Goal: Information Seeking & Learning: Learn about a topic

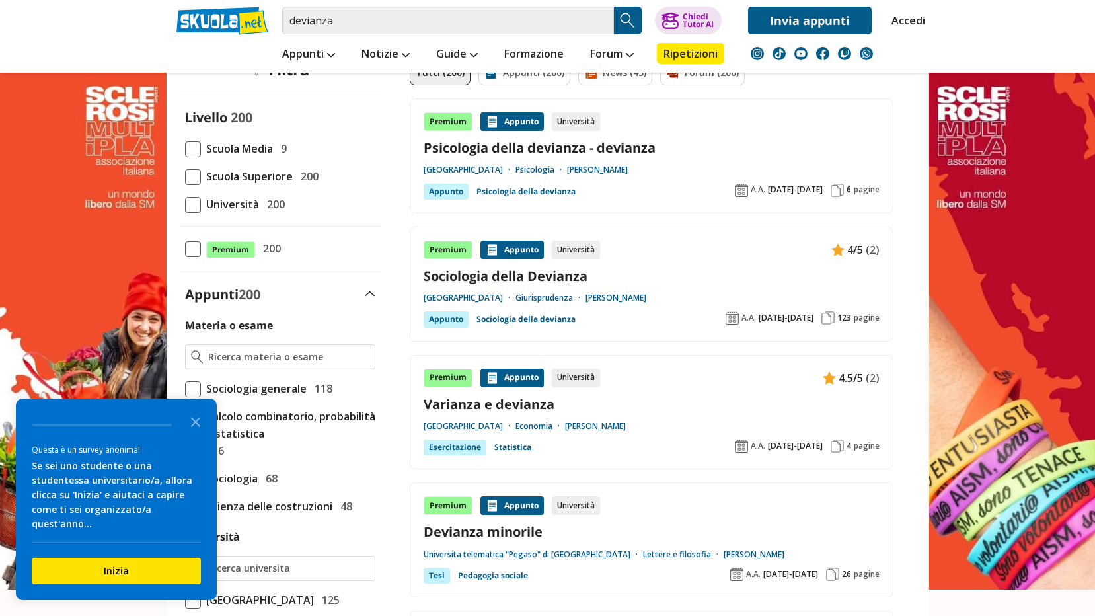
scroll to position [330, 0]
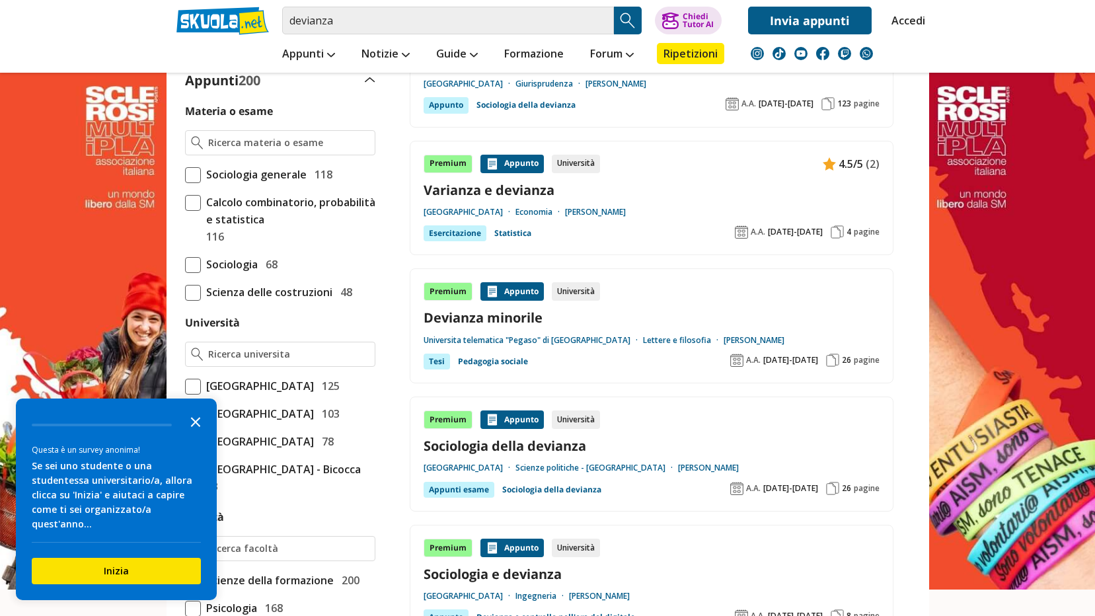
click at [192, 434] on icon "Close the survey" at bounding box center [195, 421] width 26 height 26
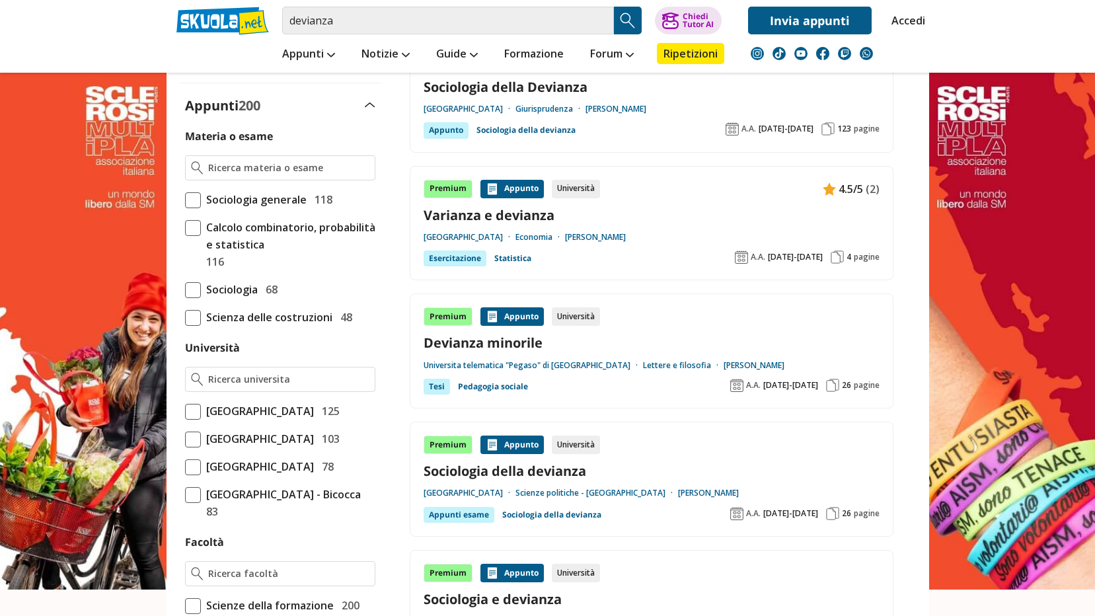
scroll to position [0, 0]
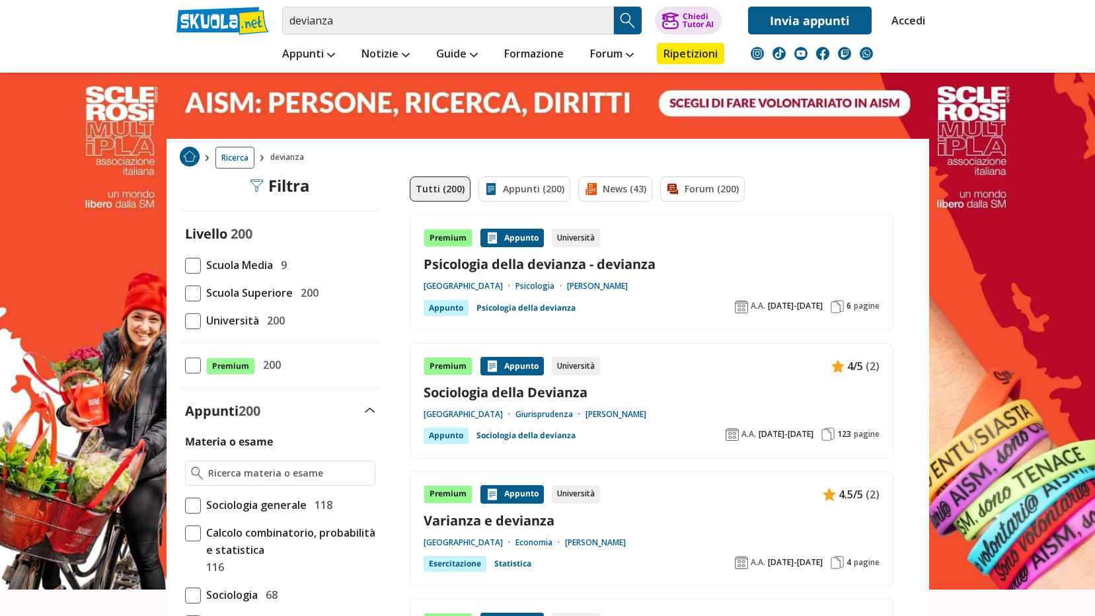
click at [249, 289] on span "Scuola Superiore" at bounding box center [247, 292] width 92 height 17
click at [185, 293] on input "Scuola Superiore 200" at bounding box center [185, 293] width 0 height 0
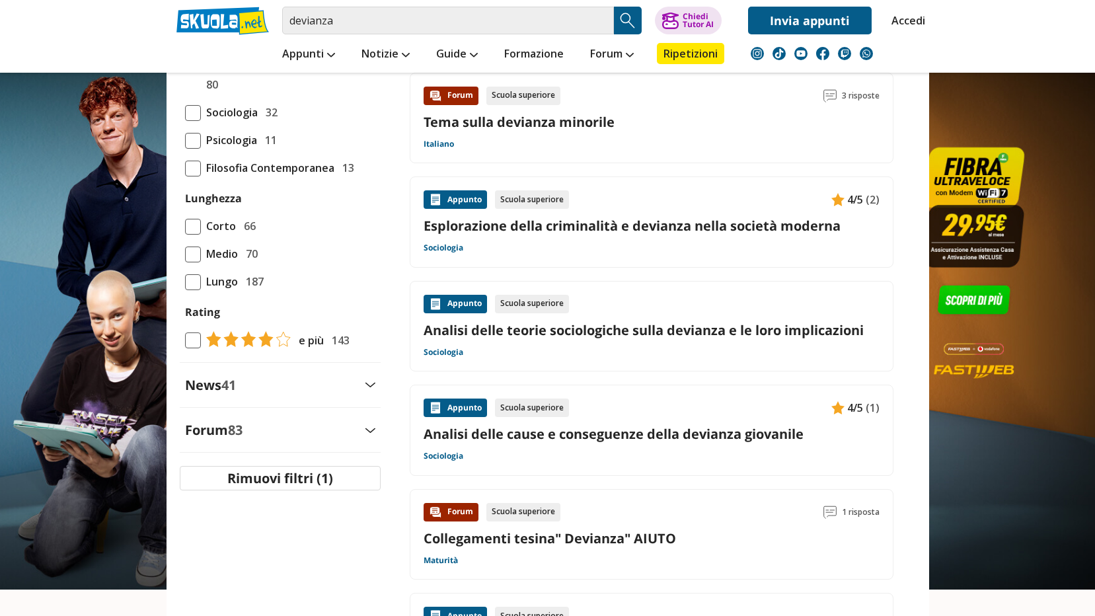
scroll to position [463, 0]
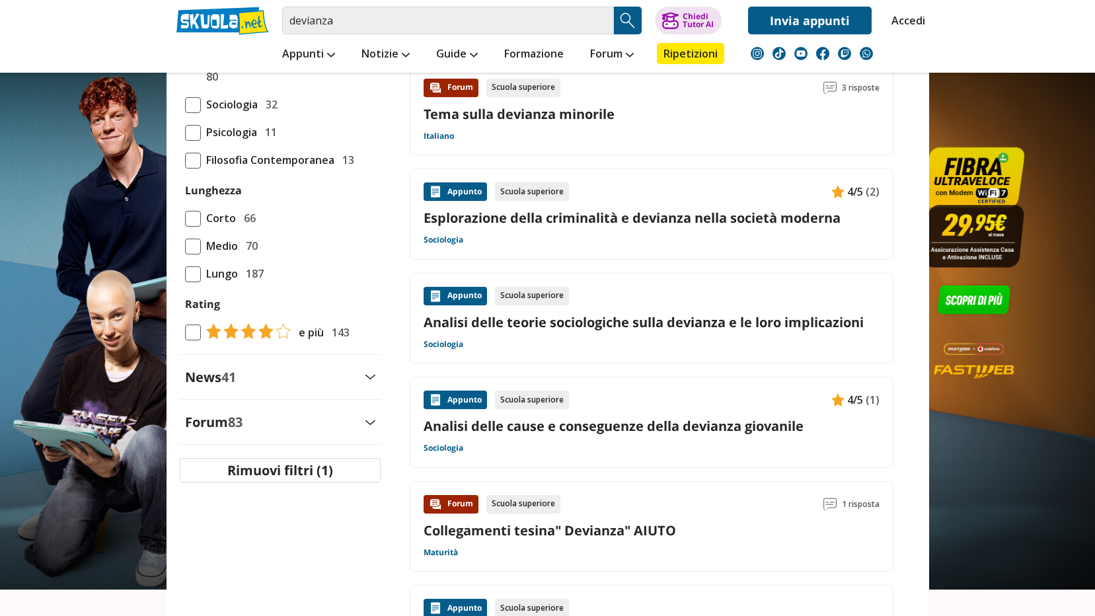
drag, startPoint x: 632, startPoint y: 430, endPoint x: 911, endPoint y: 396, distance: 280.9
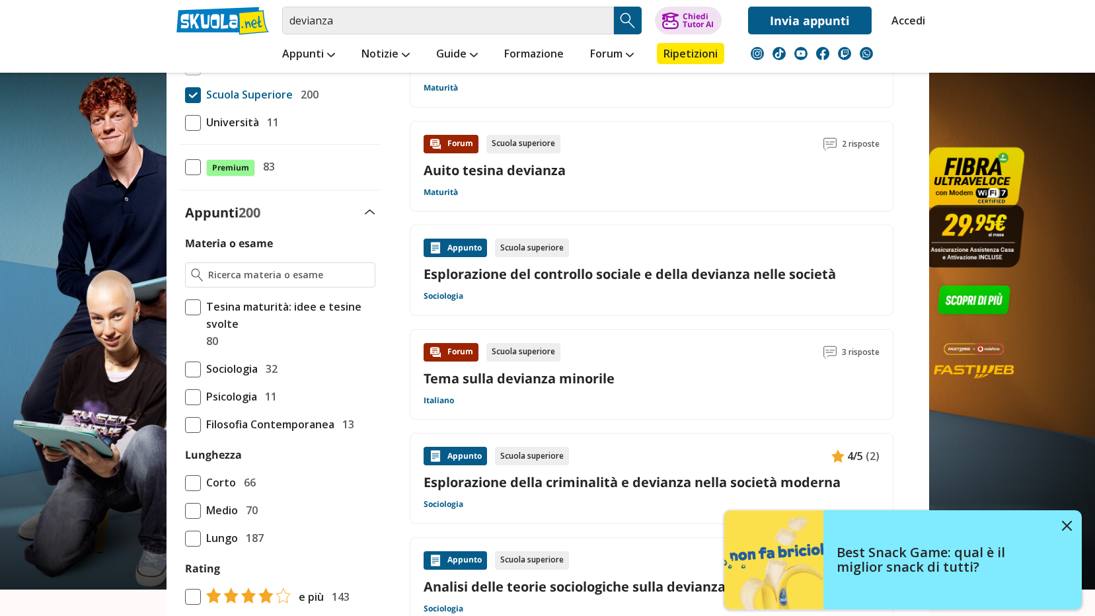
scroll to position [0, 0]
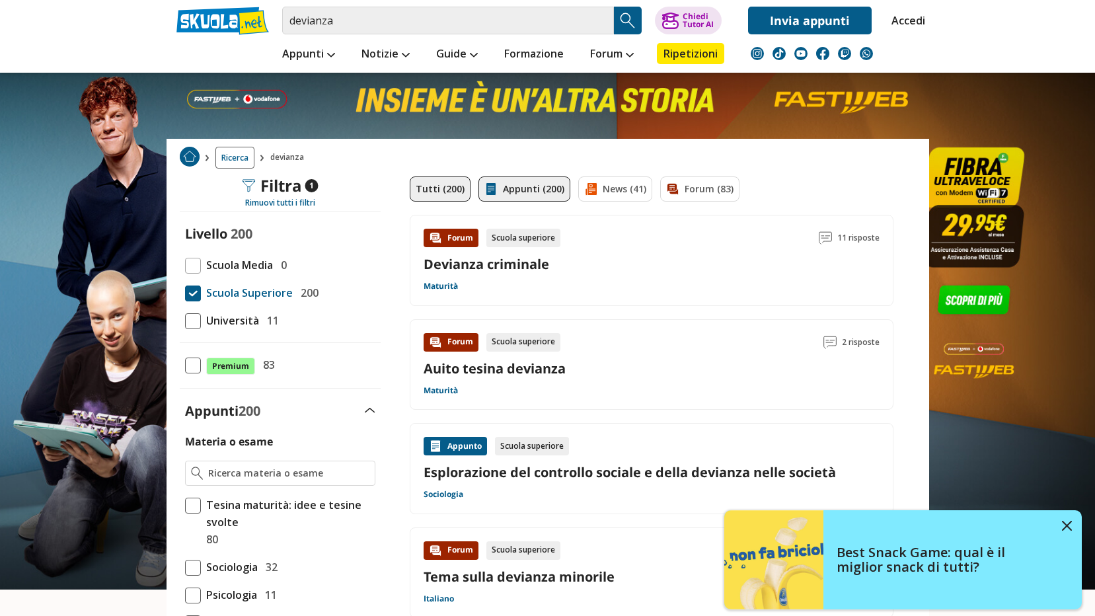
click at [531, 199] on link "Appunti (200)" at bounding box center [524, 188] width 92 height 25
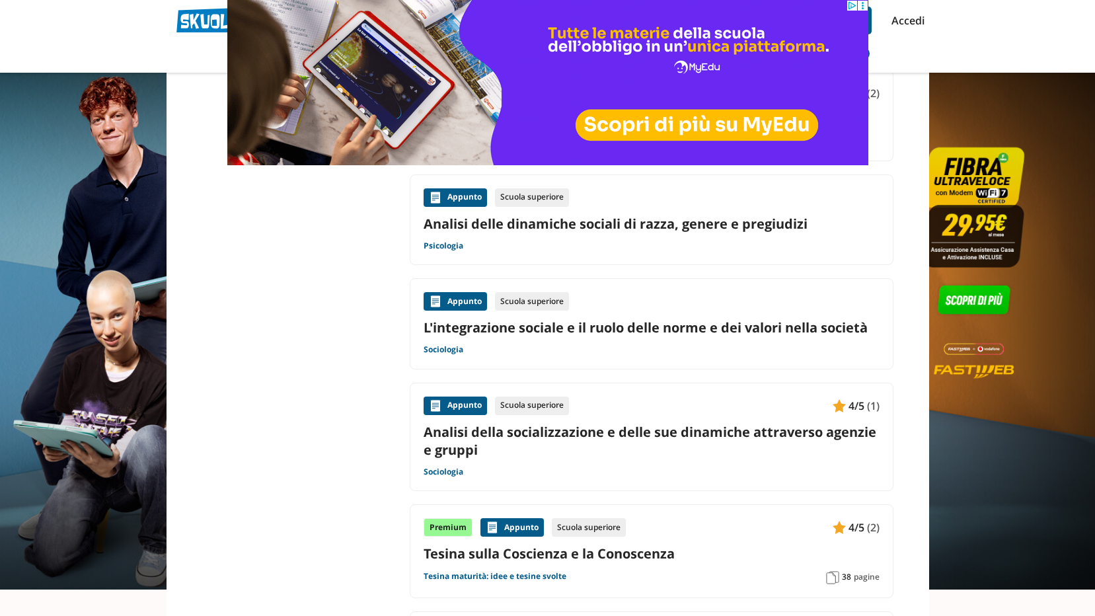
scroll to position [1850, 0]
